Goal: Task Accomplishment & Management: Complete application form

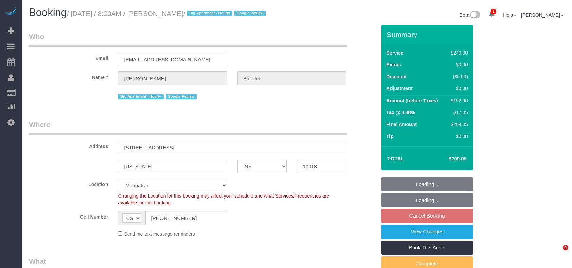
select select "NY"
select select "180"
select select "number:89"
select select "number:90"
select select "number:15"
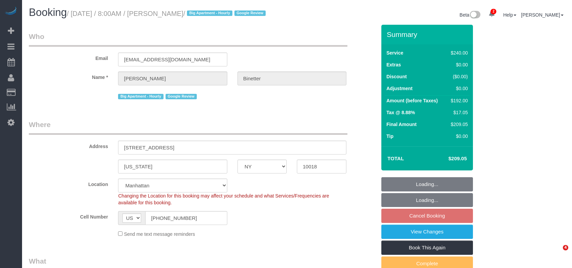
select select "number:5"
select select "spot1"
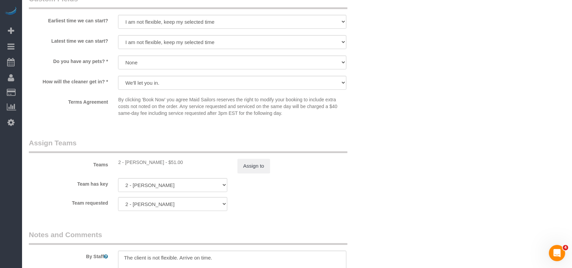
scroll to position [633, 0]
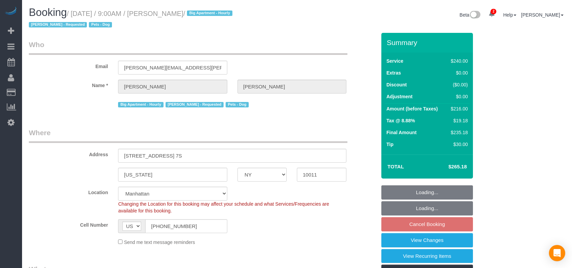
select select "NY"
select select "240"
select select "spot62"
select select "number:89"
select select "number:90"
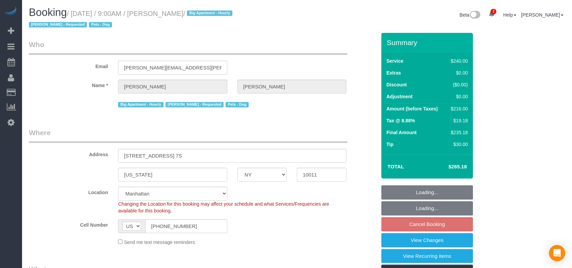
select select "number:13"
select select "number:5"
select select "number:21"
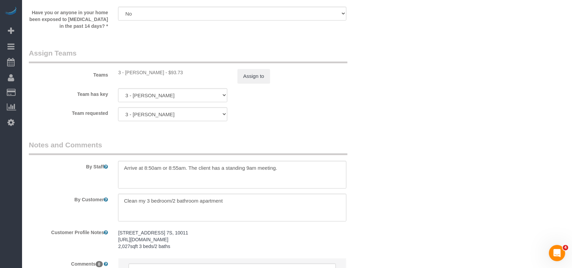
scroll to position [769, 0]
